Goal: Transaction & Acquisition: Obtain resource

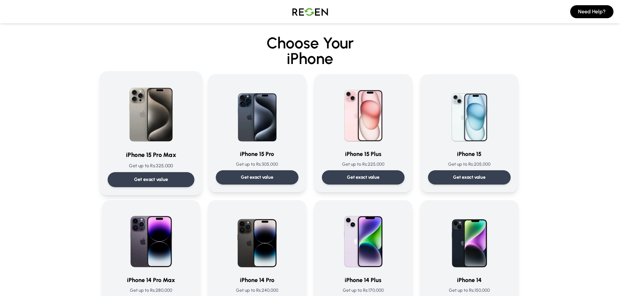
click at [147, 161] on div "iPhone 15 Pro Max Get up to Rs: 325,000 Get exact value" at bounding box center [150, 133] width 87 height 108
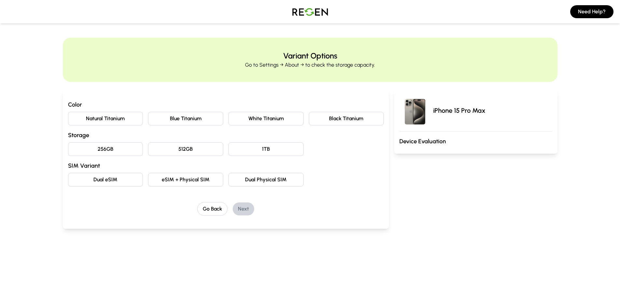
click at [115, 118] on button "Natural Titanium" at bounding box center [105, 119] width 75 height 14
click at [109, 153] on button "256GB" at bounding box center [105, 150] width 75 height 14
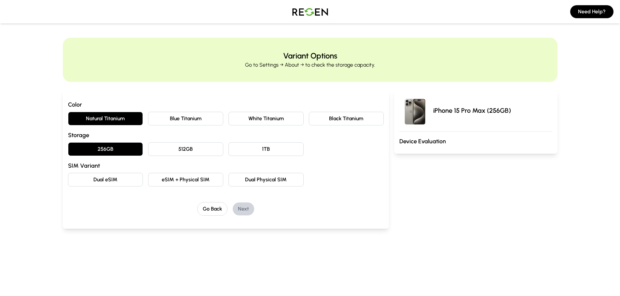
click at [184, 181] on button "eSIM + Physical SIM" at bounding box center [185, 180] width 75 height 14
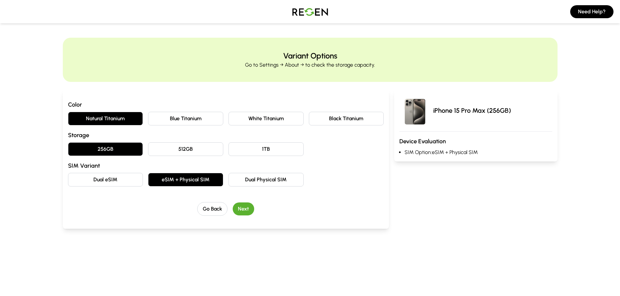
click at [243, 210] on button "Next" at bounding box center [243, 209] width 21 height 13
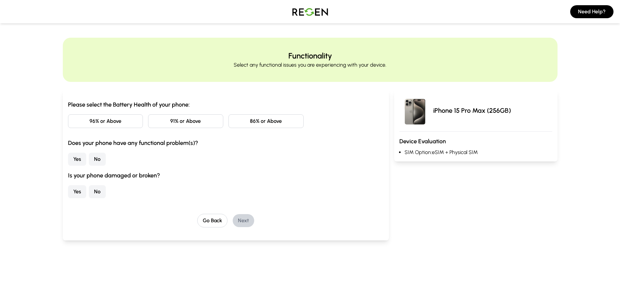
click at [276, 124] on button "86% or Above" at bounding box center [265, 122] width 75 height 14
click at [91, 160] on button "No" at bounding box center [97, 159] width 17 height 13
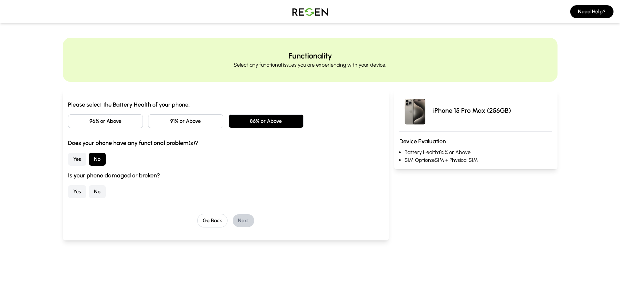
click at [97, 192] on button "No" at bounding box center [97, 191] width 17 height 13
click at [238, 215] on button "Next" at bounding box center [243, 220] width 21 height 13
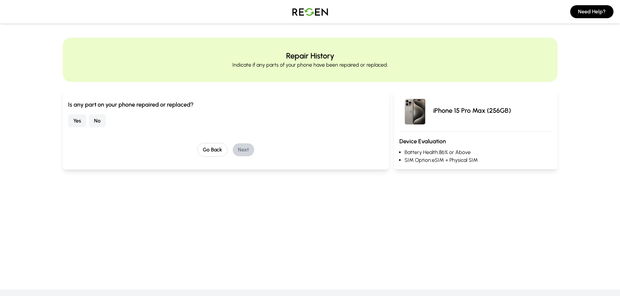
click at [100, 121] on button "No" at bounding box center [97, 121] width 17 height 13
click at [241, 148] on button "Next" at bounding box center [243, 150] width 21 height 13
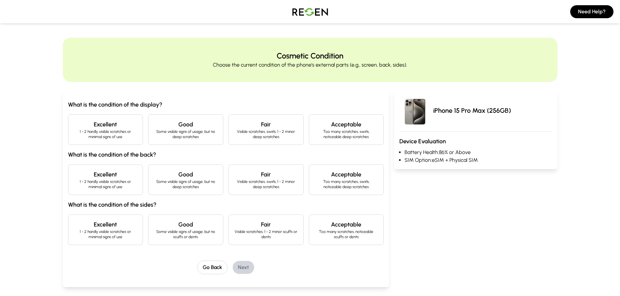
click at [101, 127] on h4 "Excellent" at bounding box center [106, 124] width 64 height 9
click at [113, 181] on p "1 - 2 hardly visible scratches or minimal signs of use" at bounding box center [106, 184] width 64 height 10
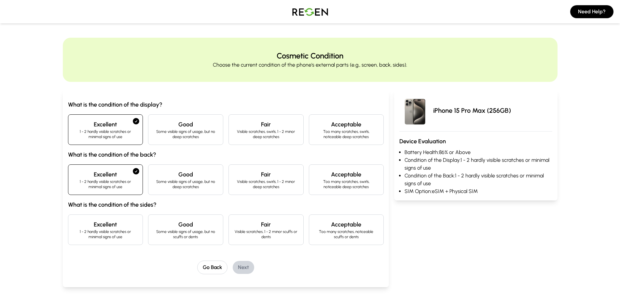
click at [107, 226] on h4 "Excellent" at bounding box center [106, 224] width 64 height 9
click at [243, 264] on button "Next" at bounding box center [243, 267] width 21 height 13
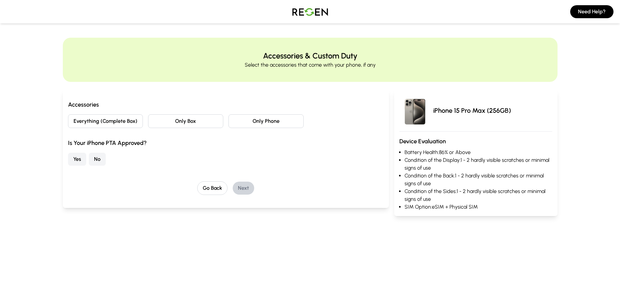
click at [75, 158] on button "Yes" at bounding box center [77, 159] width 18 height 13
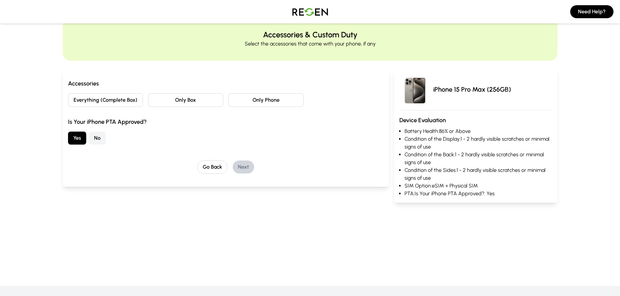
scroll to position [33, 0]
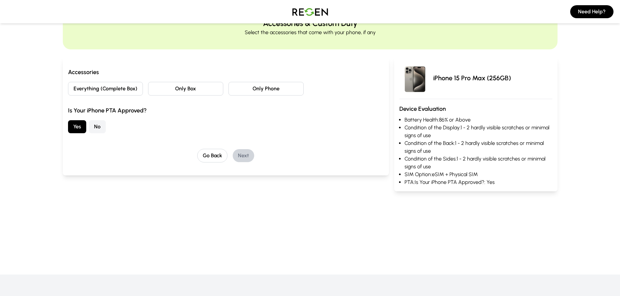
click at [113, 92] on button "Everything (Complete Box)" at bounding box center [105, 89] width 75 height 14
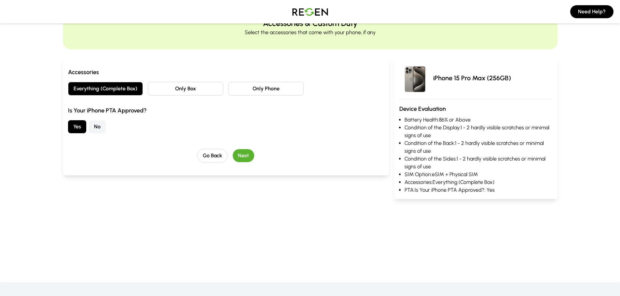
click at [242, 154] on button "Next" at bounding box center [243, 155] width 21 height 13
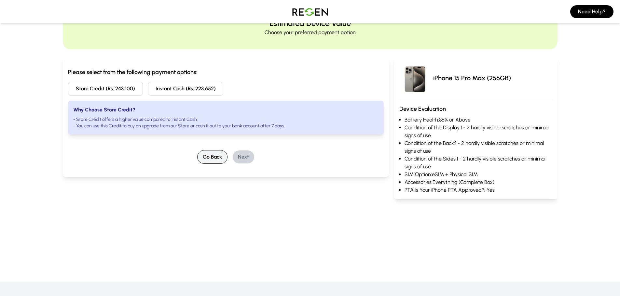
click at [205, 154] on button "Go Back" at bounding box center [212, 157] width 30 height 14
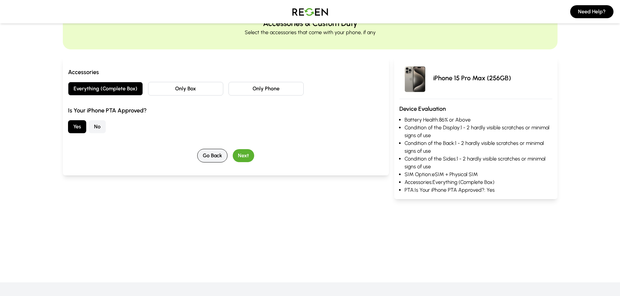
scroll to position [0, 0]
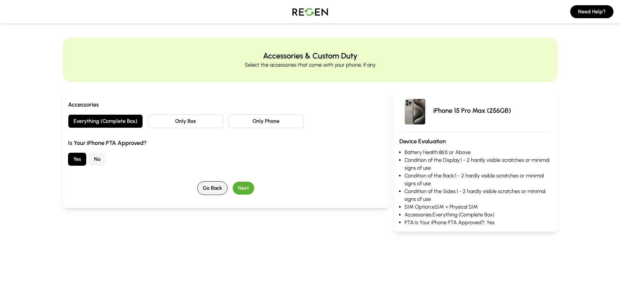
click at [212, 182] on button "Go Back" at bounding box center [212, 189] width 30 height 14
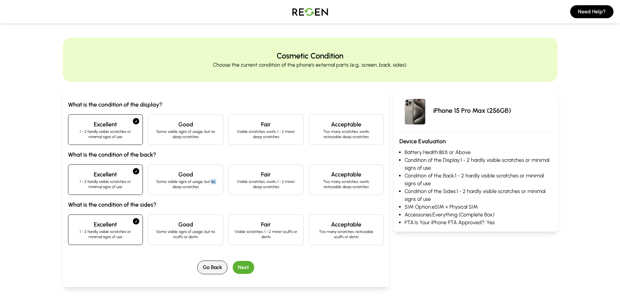
click at [212, 182] on p "Some visible signs of usage, but no deep scratches" at bounding box center [186, 184] width 64 height 10
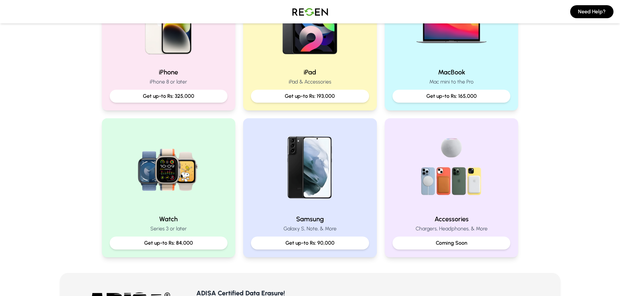
scroll to position [195, 0]
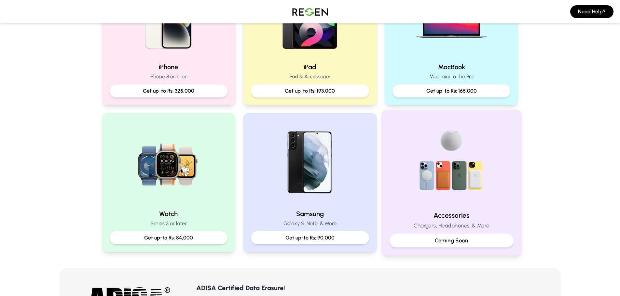
click at [438, 236] on div "Coming Soon" at bounding box center [452, 241] width 124 height 14
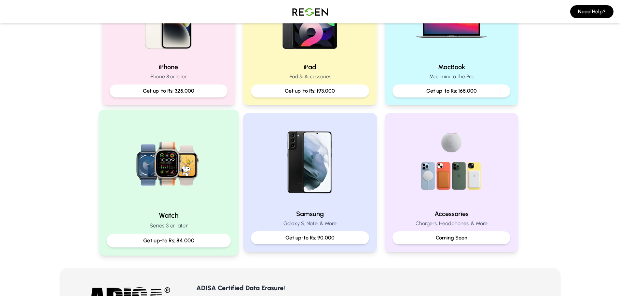
click at [204, 244] on p "Get up-to Rs: 84,000" at bounding box center [168, 241] width 113 height 8
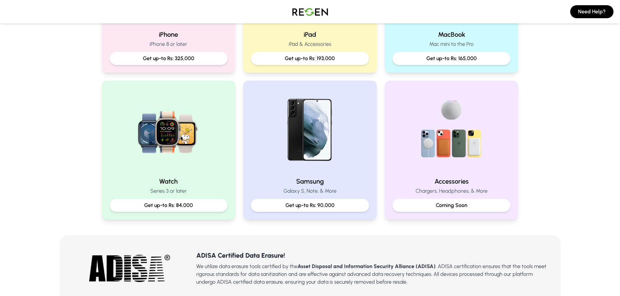
scroll to position [195, 0]
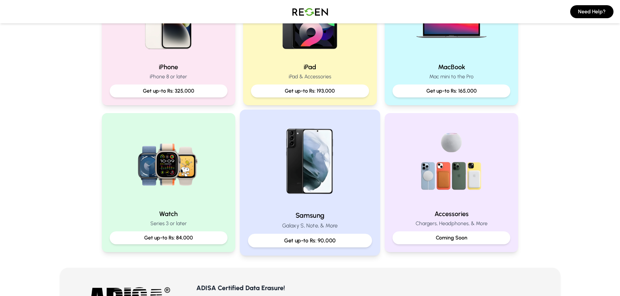
click at [330, 174] on img at bounding box center [310, 162] width 88 height 88
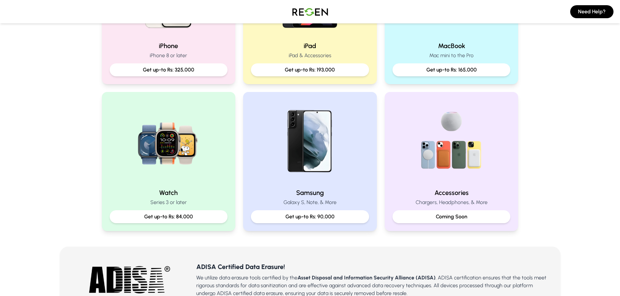
scroll to position [228, 0]
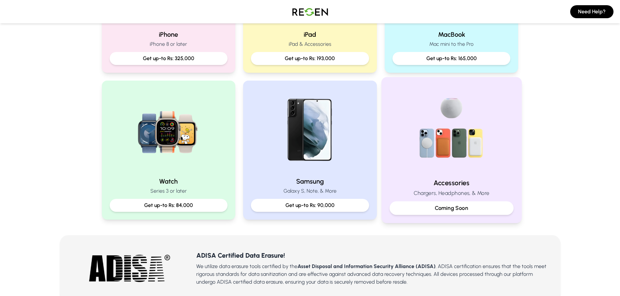
click at [442, 140] on img at bounding box center [452, 130] width 88 height 88
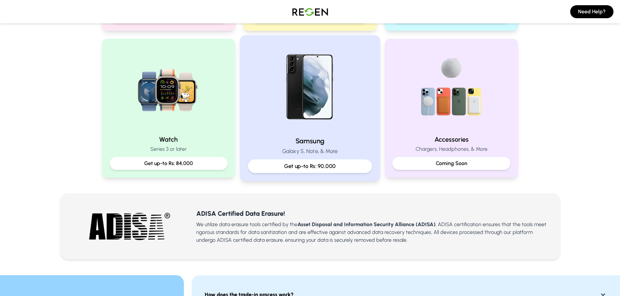
scroll to position [260, 0]
